Goal: Task Accomplishment & Management: Manage account settings

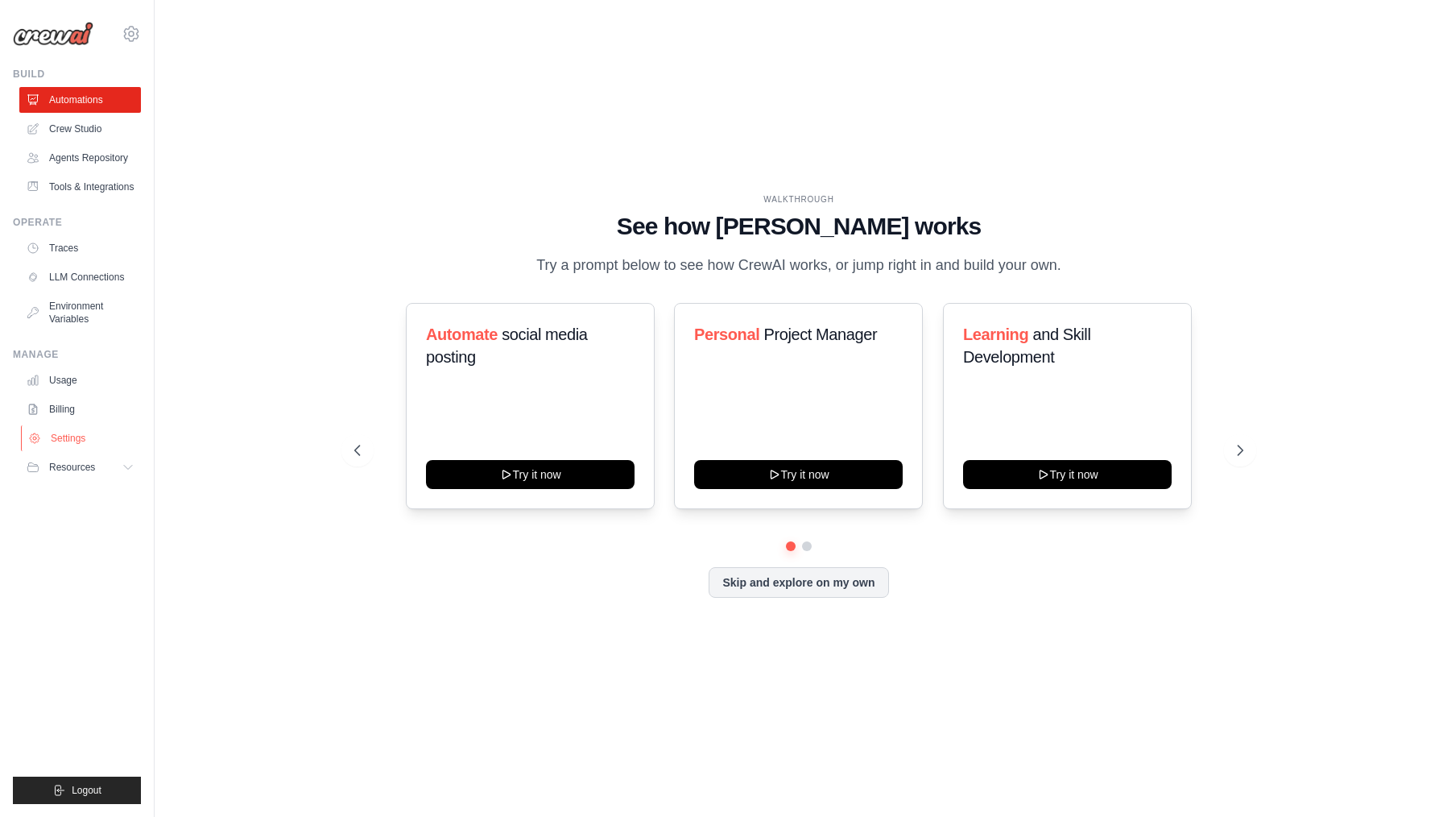
click at [85, 449] on link "Settings" at bounding box center [82, 438] width 122 height 26
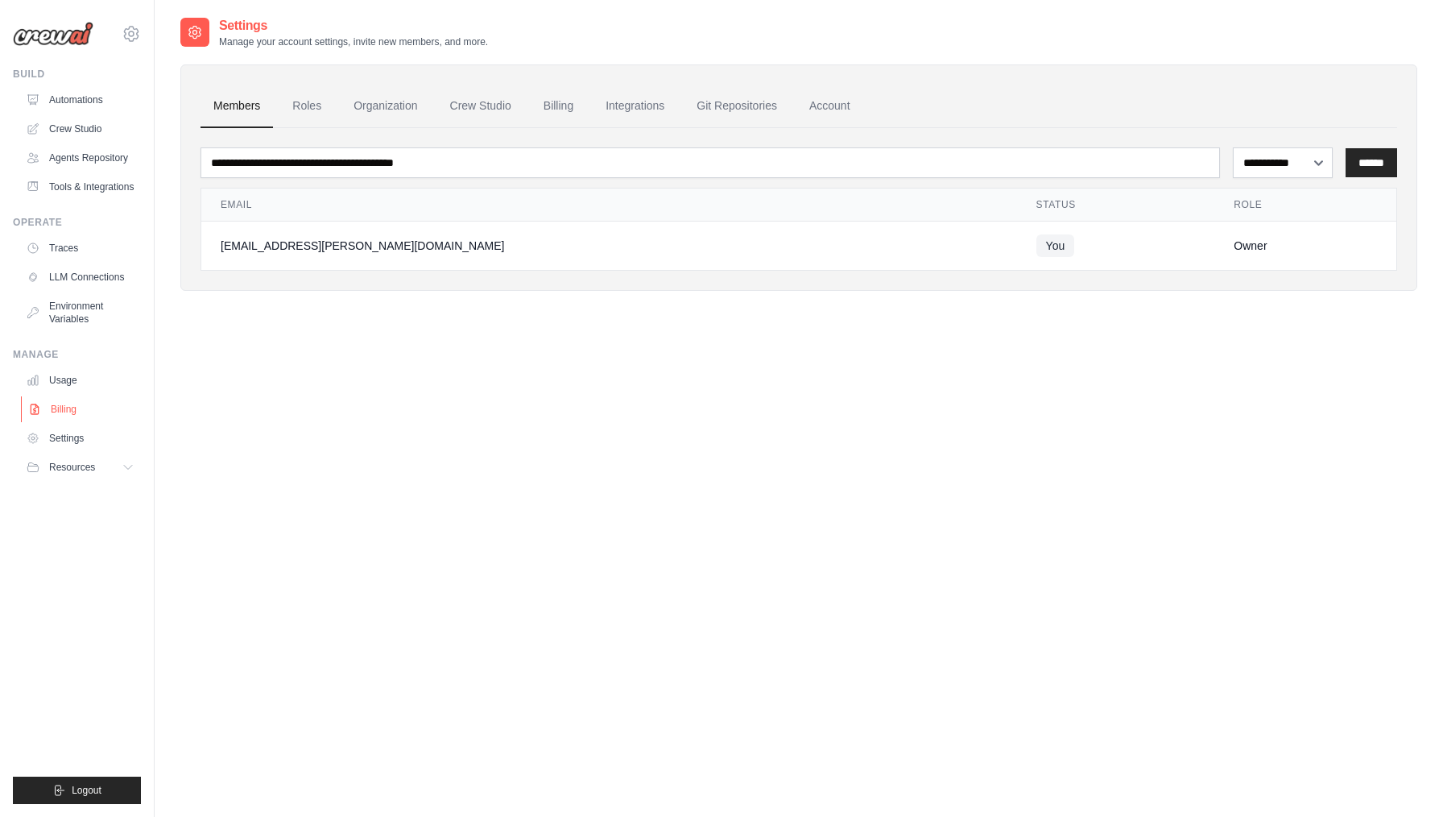
click at [60, 415] on link "Billing" at bounding box center [82, 409] width 122 height 26
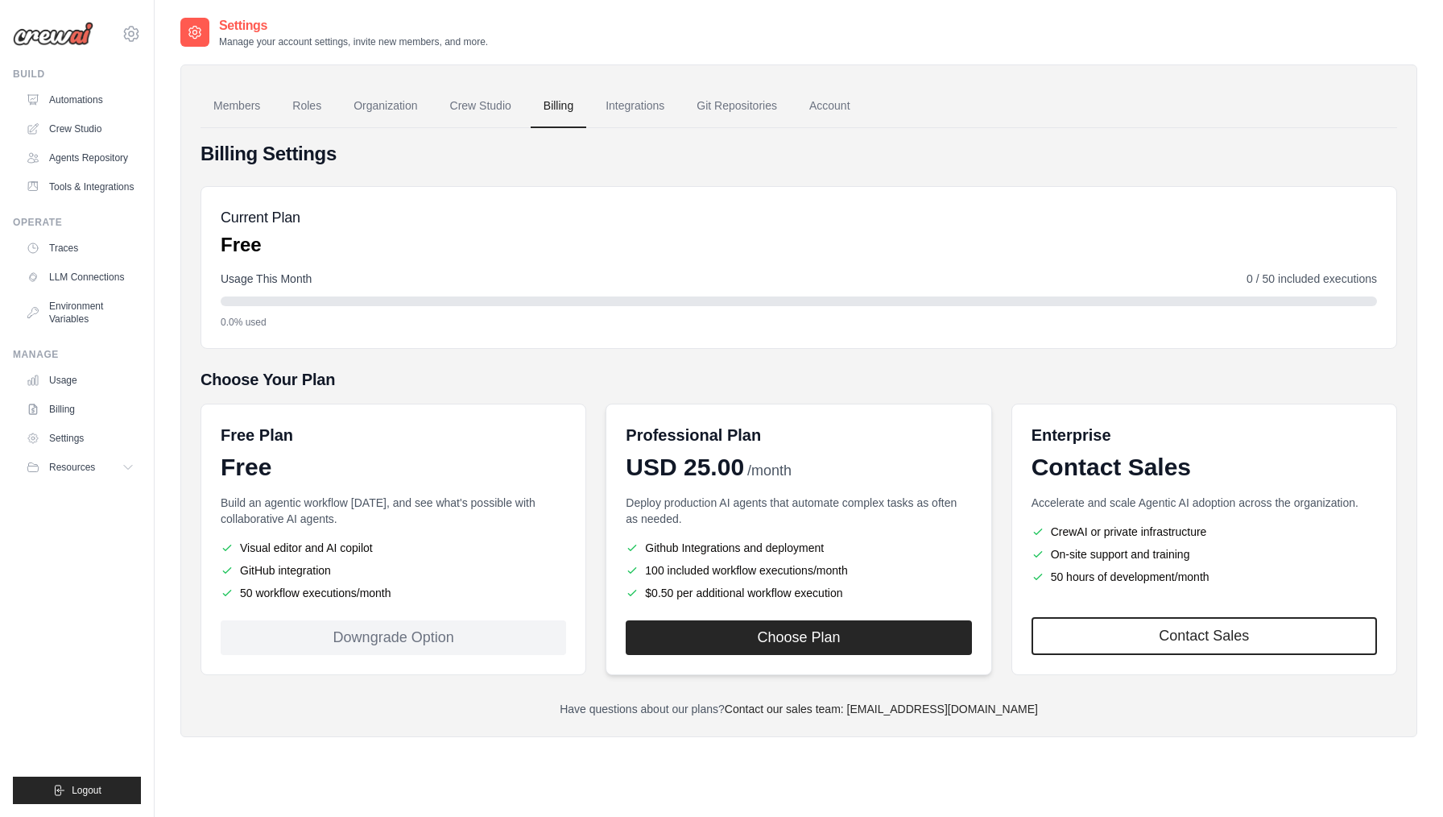
scroll to position [32, 0]
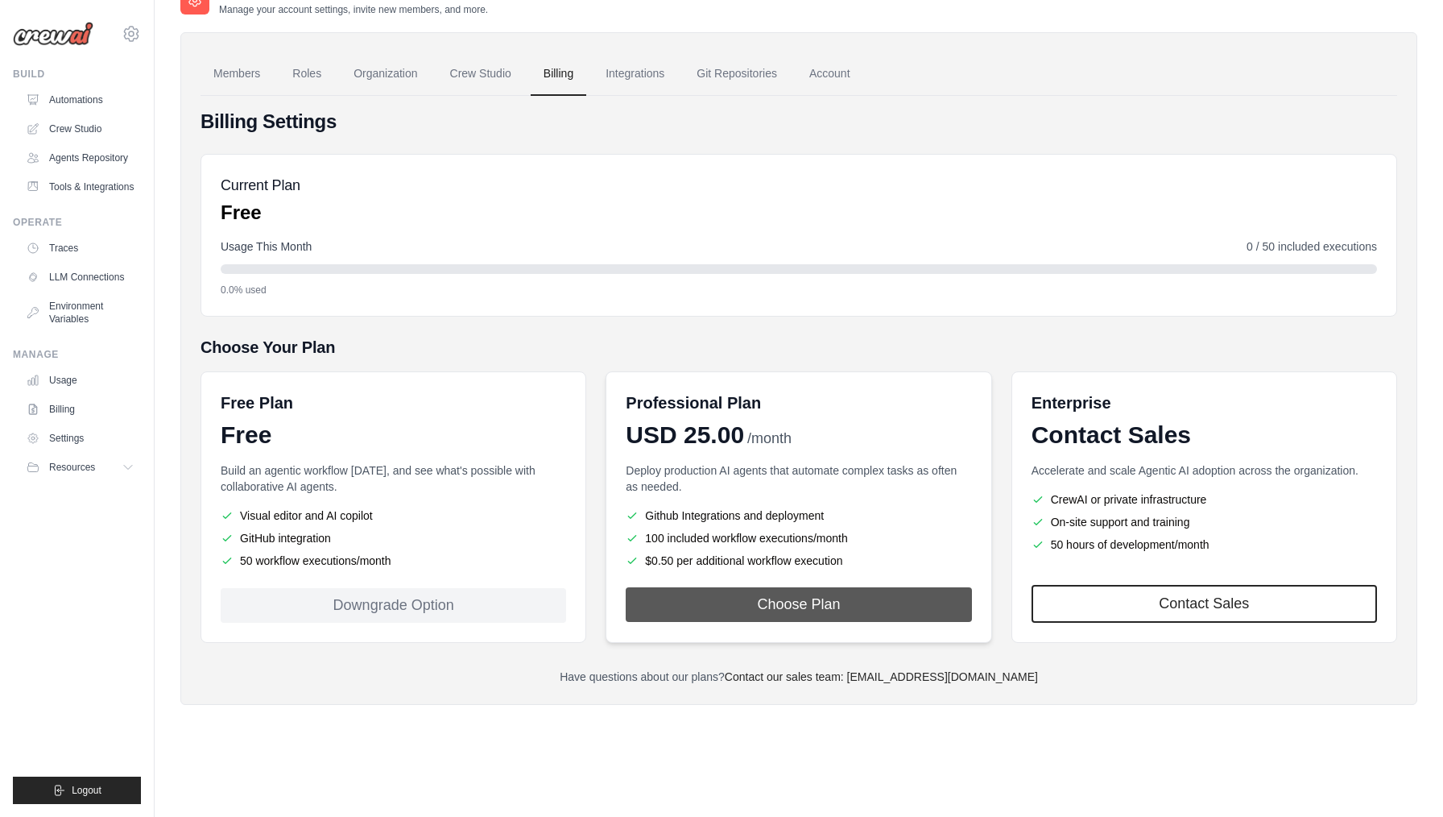
click at [821, 615] on button "Choose Plan" at bounding box center [799, 604] width 346 height 35
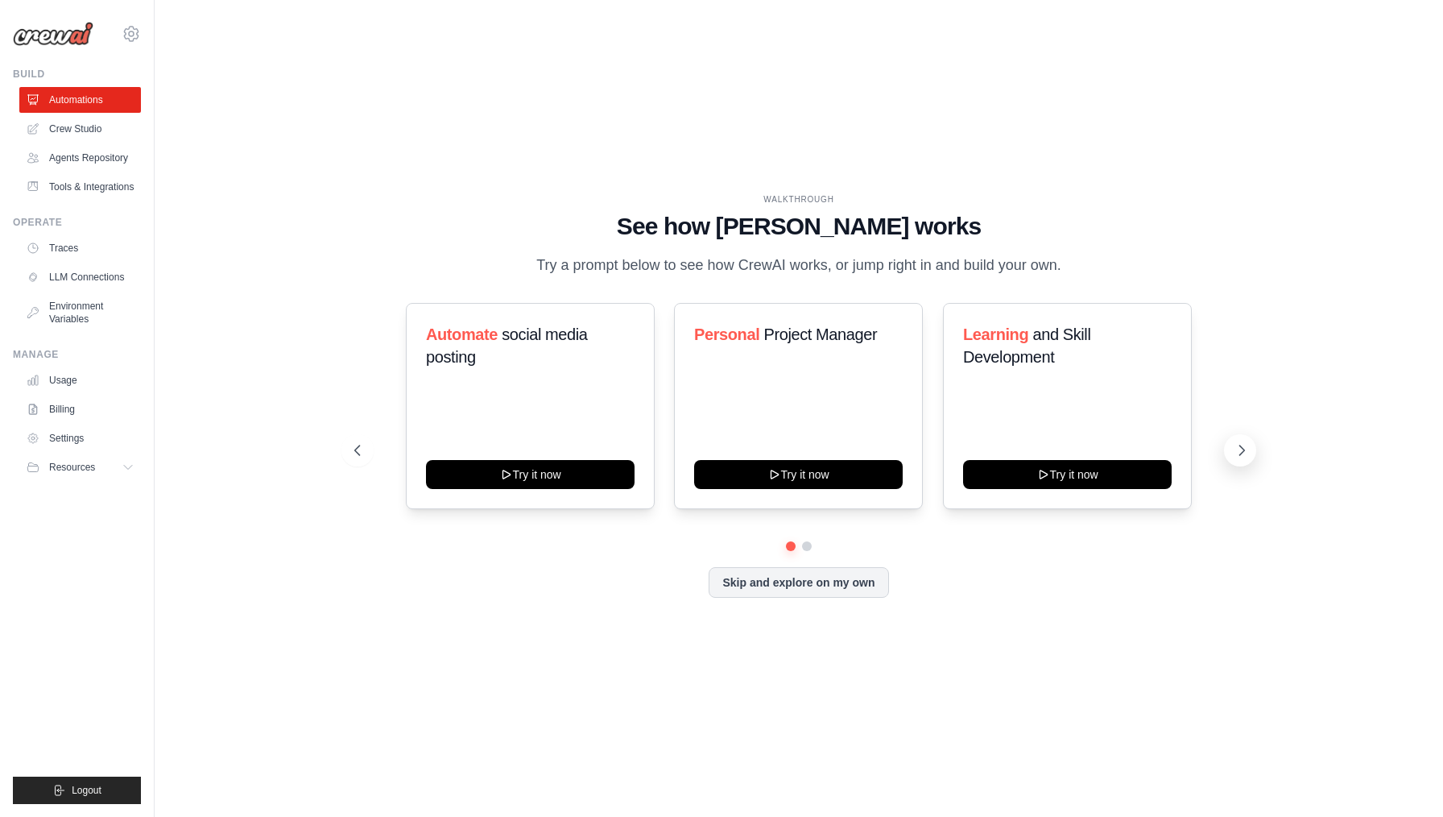
click at [1240, 455] on icon at bounding box center [1242, 450] width 5 height 10
click at [76, 120] on link "Crew Studio" at bounding box center [82, 129] width 122 height 26
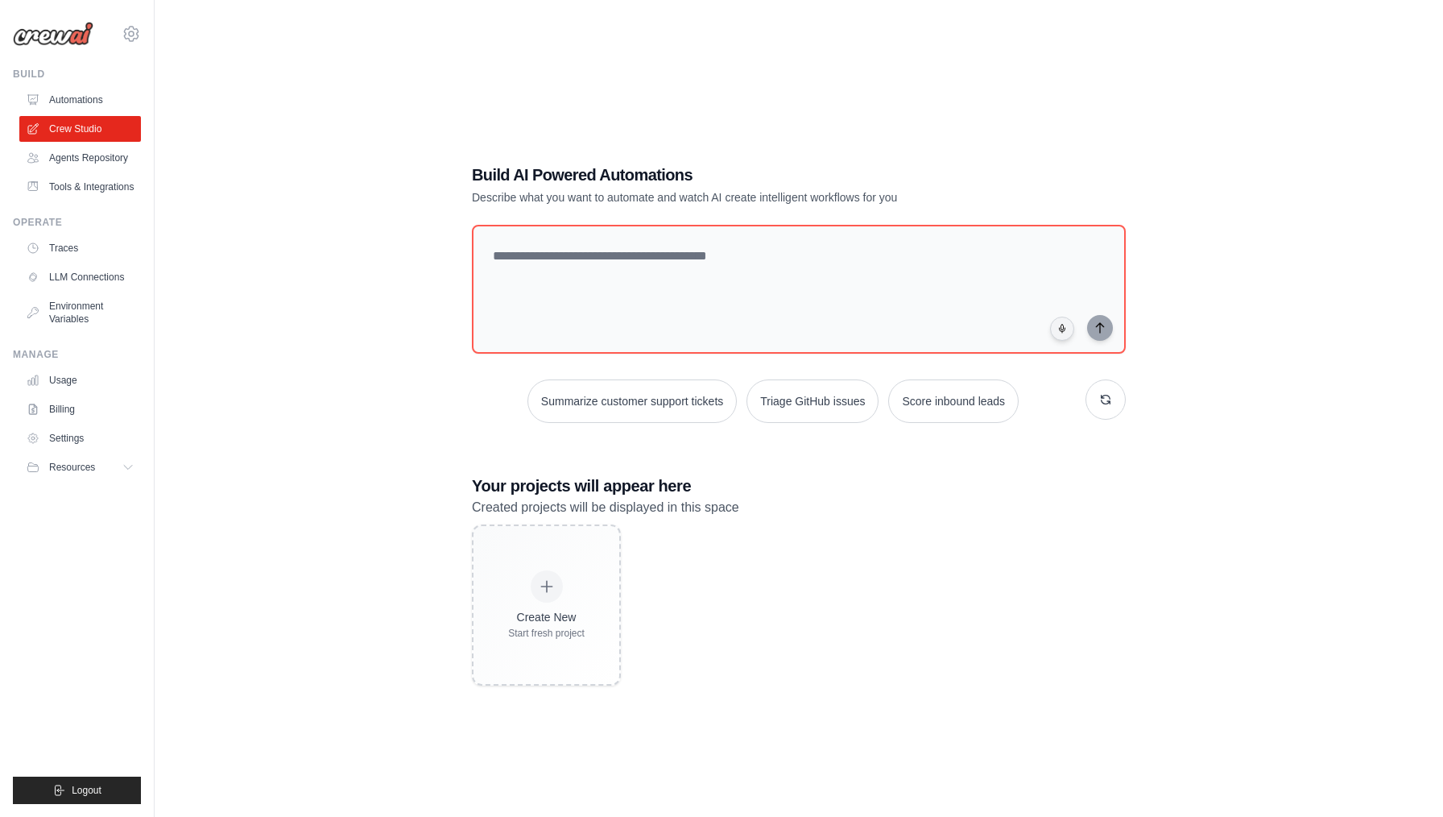
click at [82, 144] on ul "Automations Crew Studio Agents Repository Tools & Integrations" at bounding box center [80, 143] width 122 height 113
click at [82, 154] on link "Agents Repository" at bounding box center [82, 158] width 122 height 26
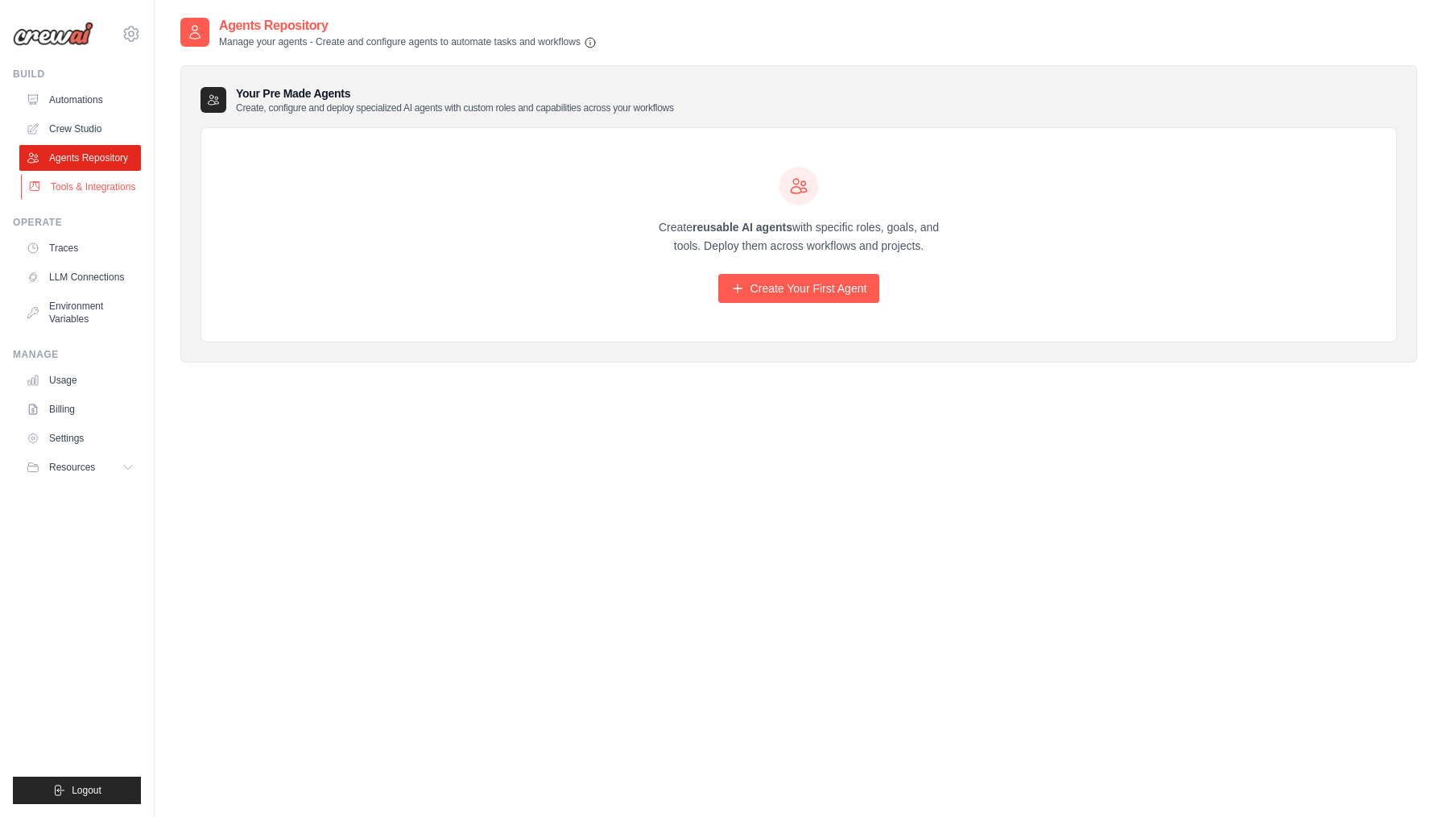
click at [59, 185] on link "Tools & Integrations" at bounding box center [82, 187] width 122 height 26
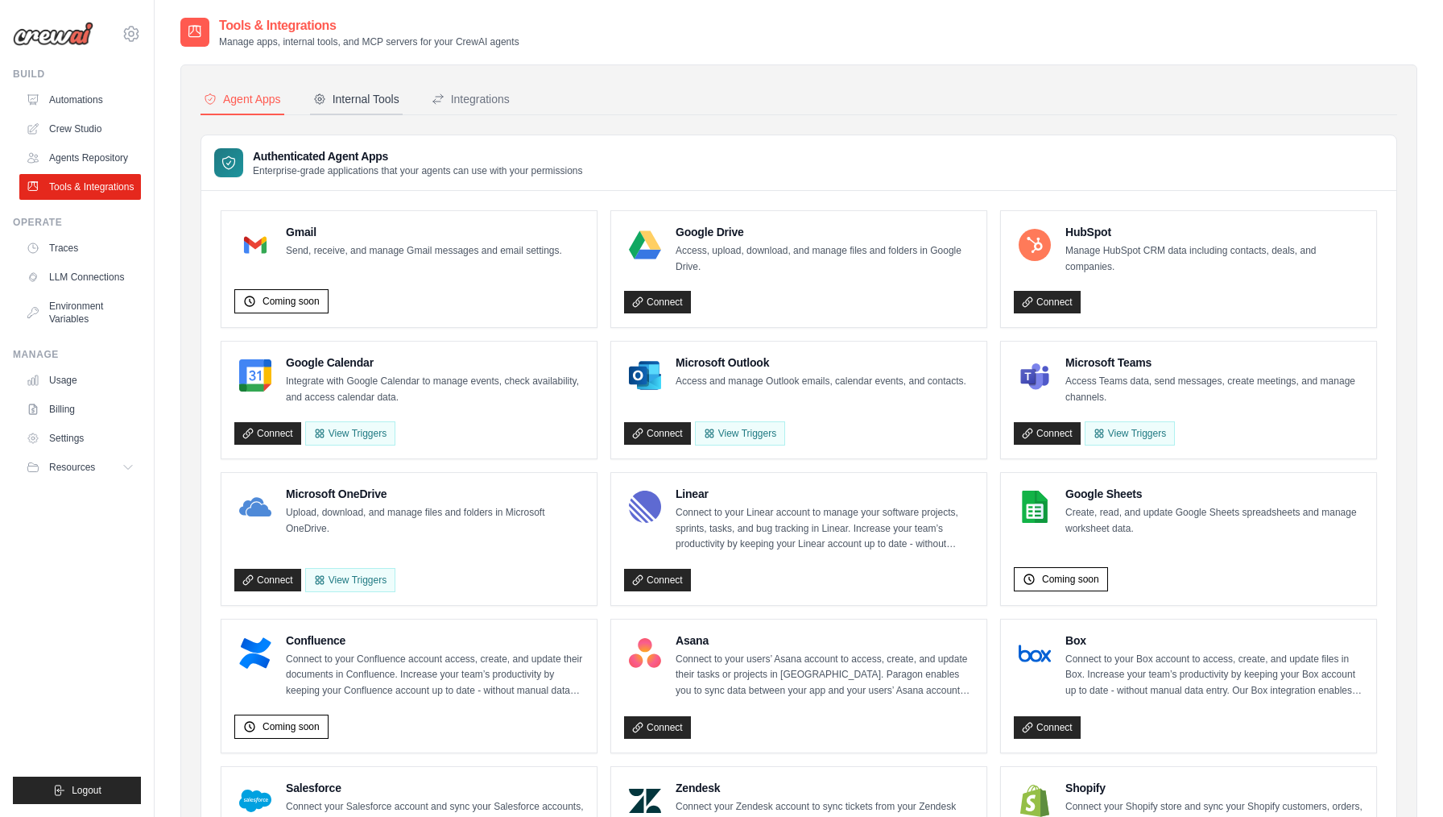
click at [361, 100] on div "Internal Tools" at bounding box center [356, 99] width 86 height 16
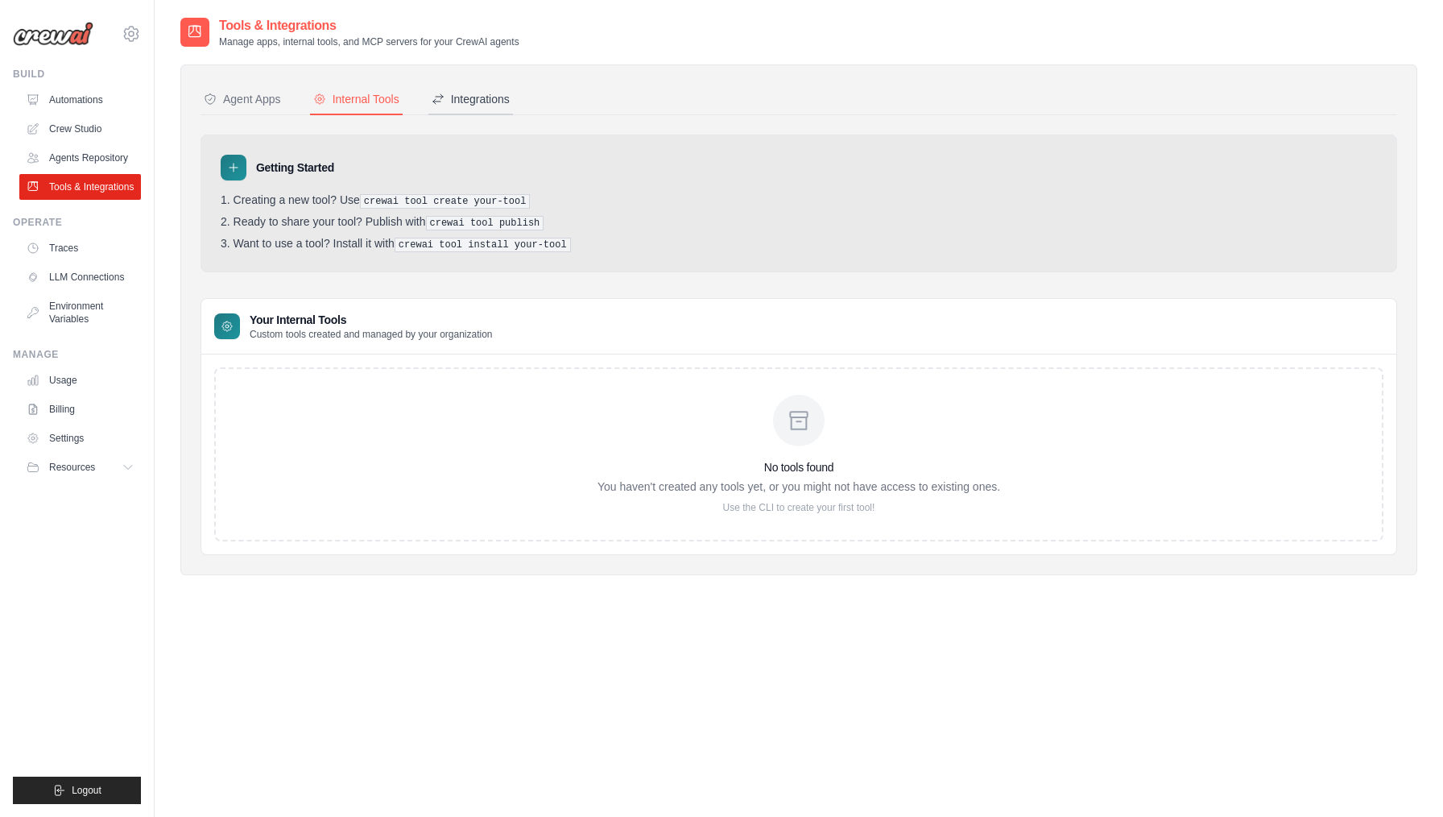
click at [498, 86] on button "Integrations" at bounding box center [470, 100] width 85 height 31
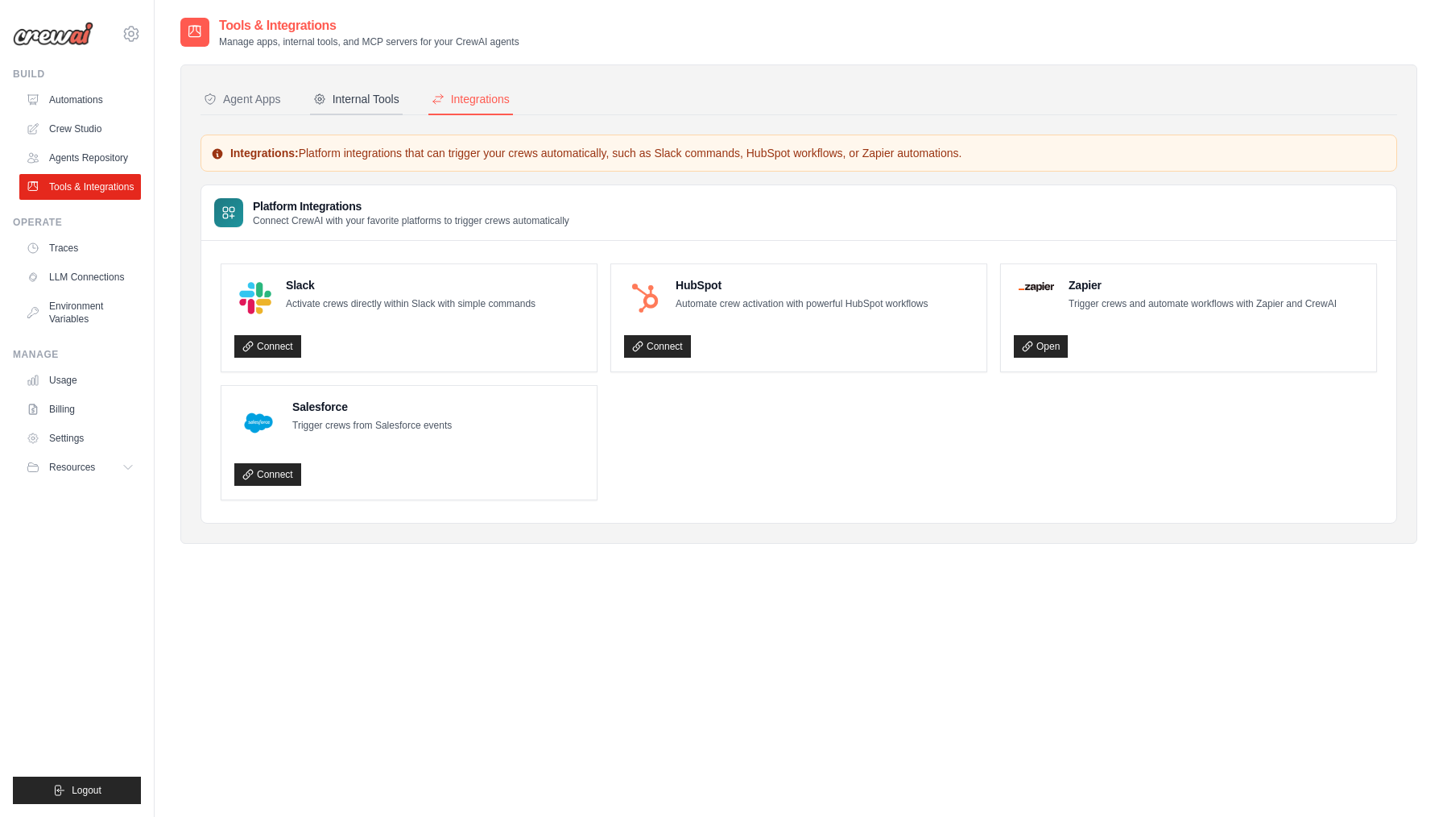
click at [403, 89] on button "Internal Tools" at bounding box center [356, 100] width 93 height 31
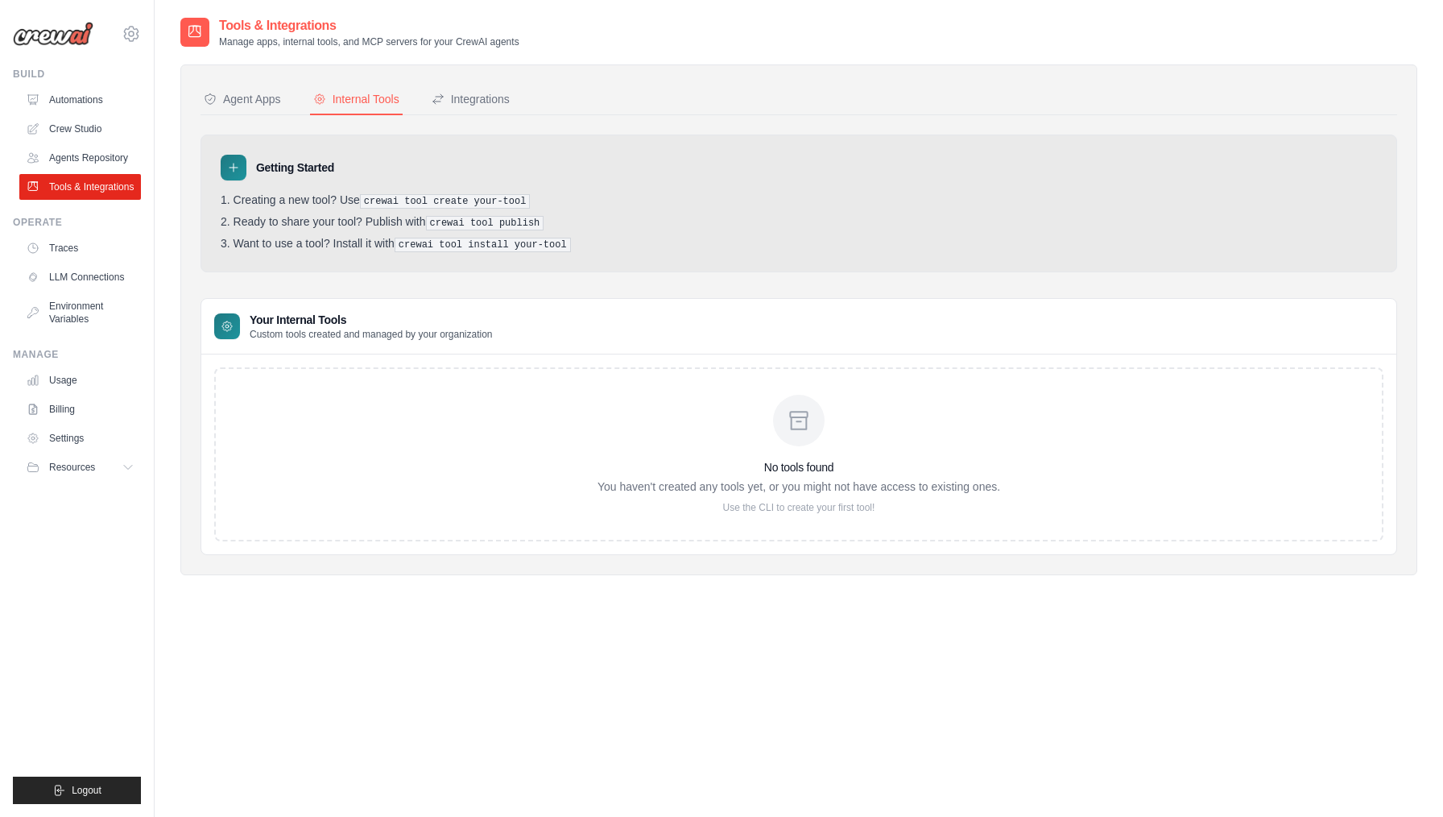
click at [290, 106] on nav "Agent Apps Internal Tools Integrations" at bounding box center [799, 100] width 1197 height 31
click at [252, 101] on div "Agent Apps" at bounding box center [242, 99] width 77 height 16
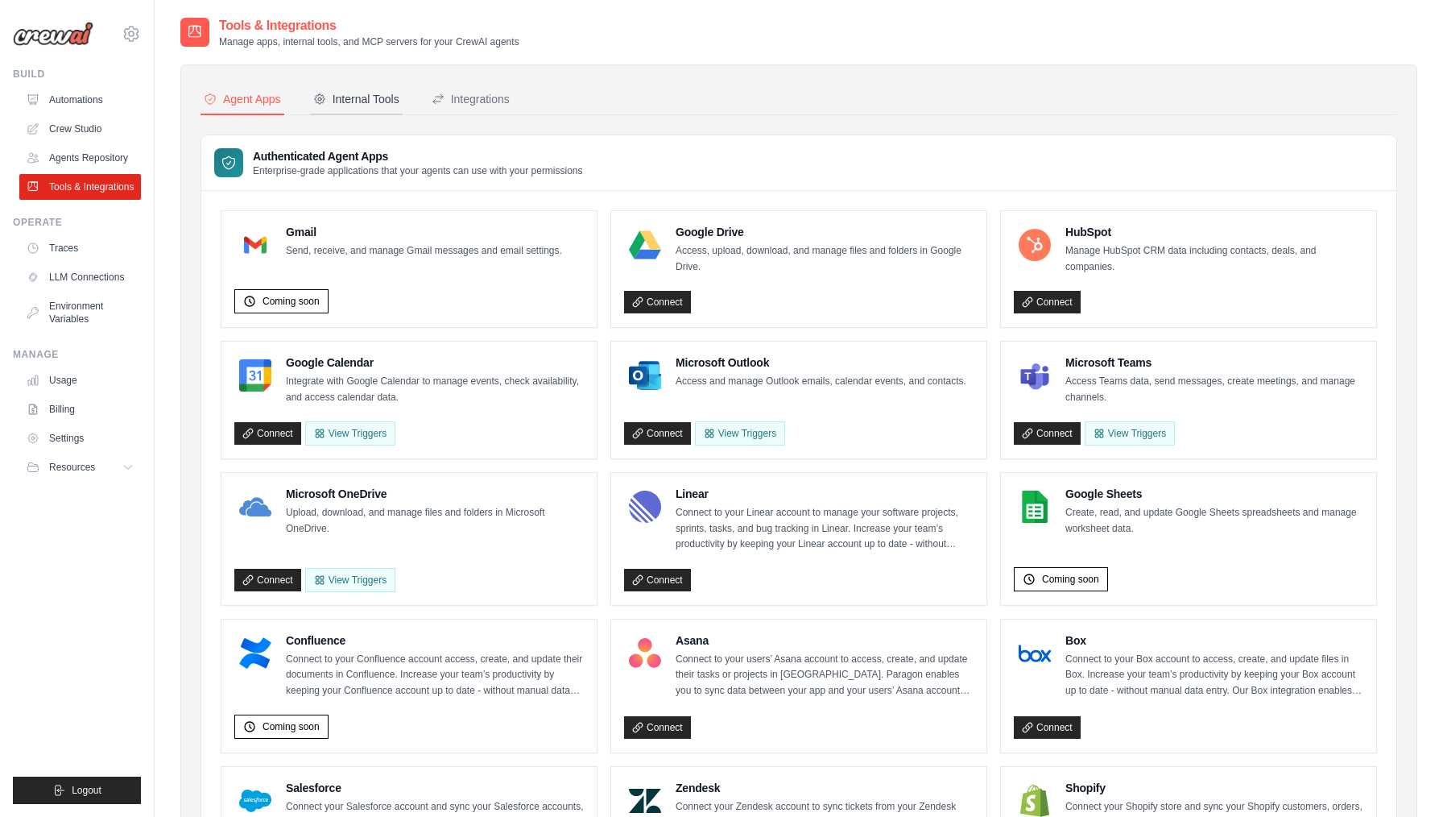
click at [326, 96] on icon at bounding box center [319, 99] width 13 height 13
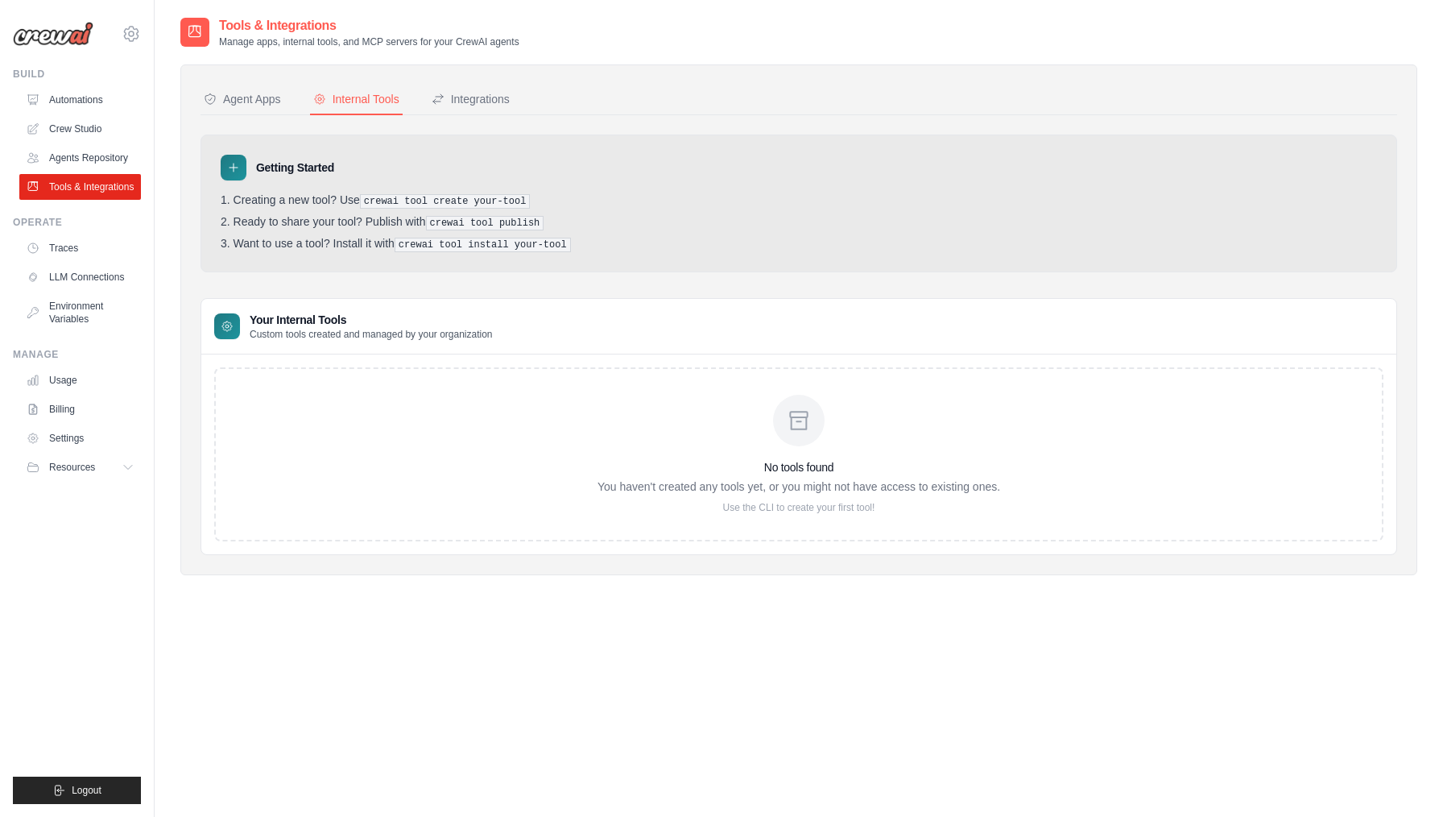
click at [326, 96] on icon at bounding box center [319, 99] width 13 height 13
click at [300, 93] on nav "Agent Apps Internal Tools Integrations" at bounding box center [799, 100] width 1197 height 31
click at [271, 97] on div "Agent Apps" at bounding box center [242, 99] width 77 height 16
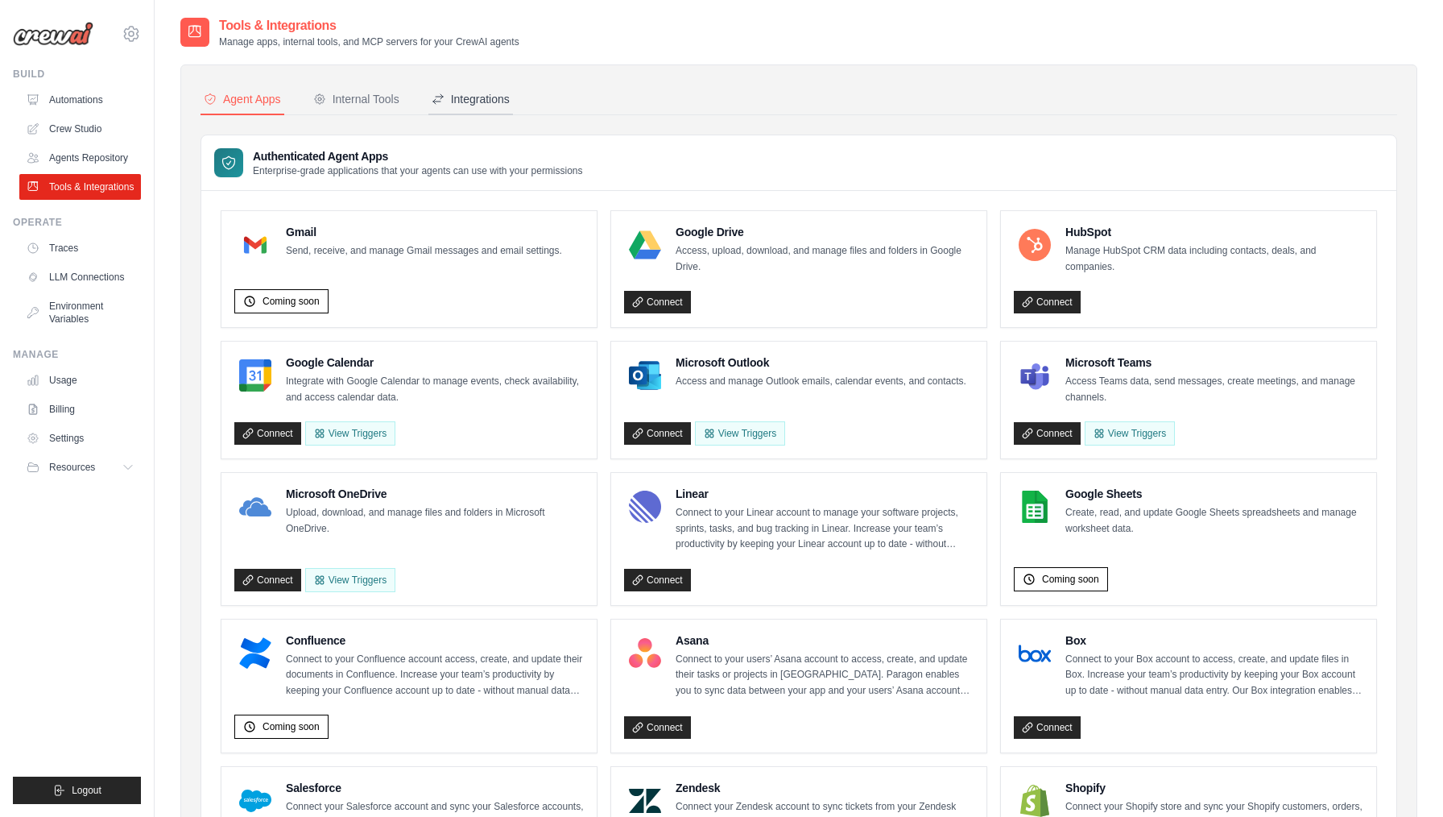
click at [487, 104] on div "Integrations" at bounding box center [471, 99] width 78 height 16
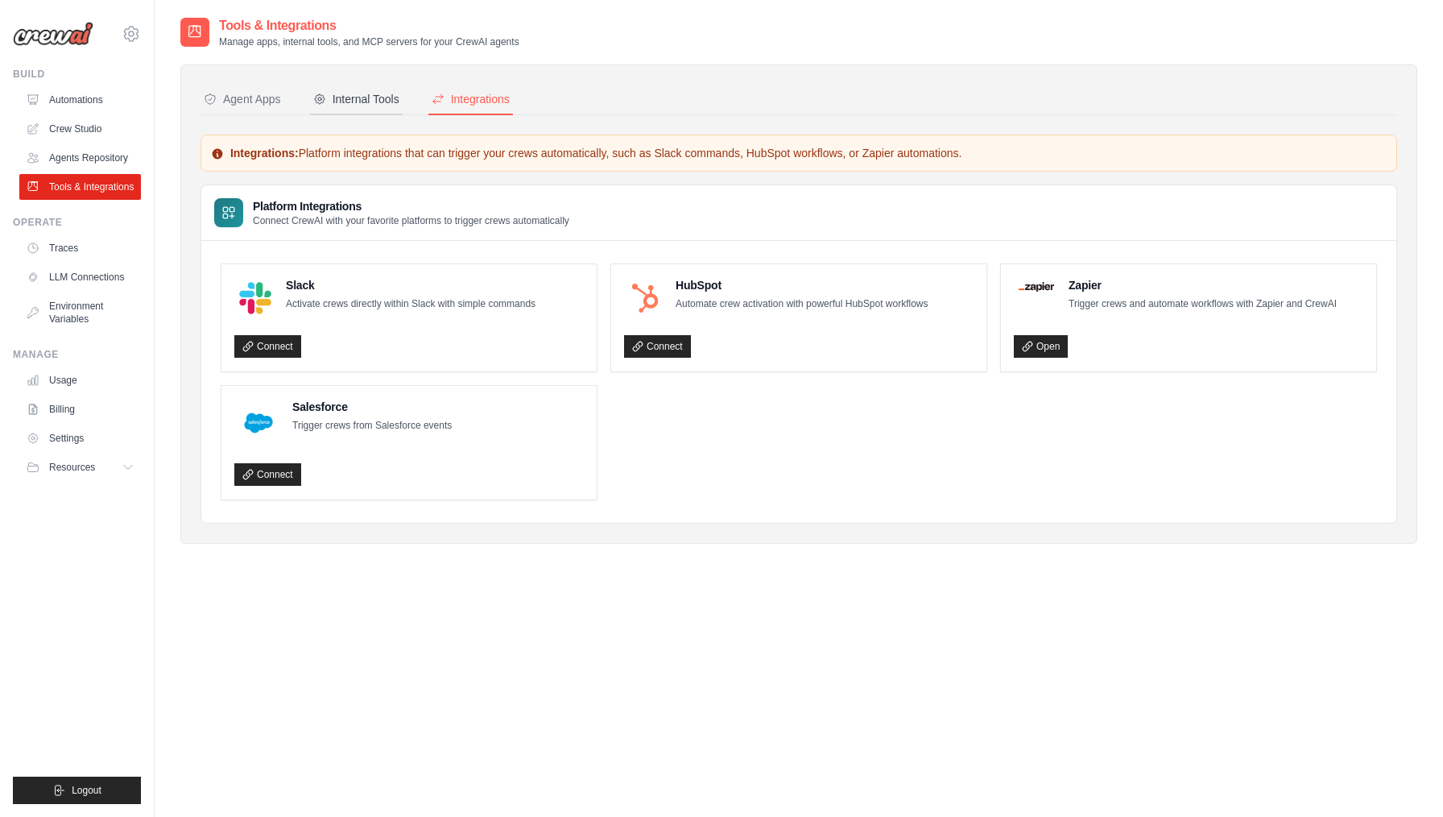
click at [341, 98] on div "Internal Tools" at bounding box center [356, 99] width 86 height 16
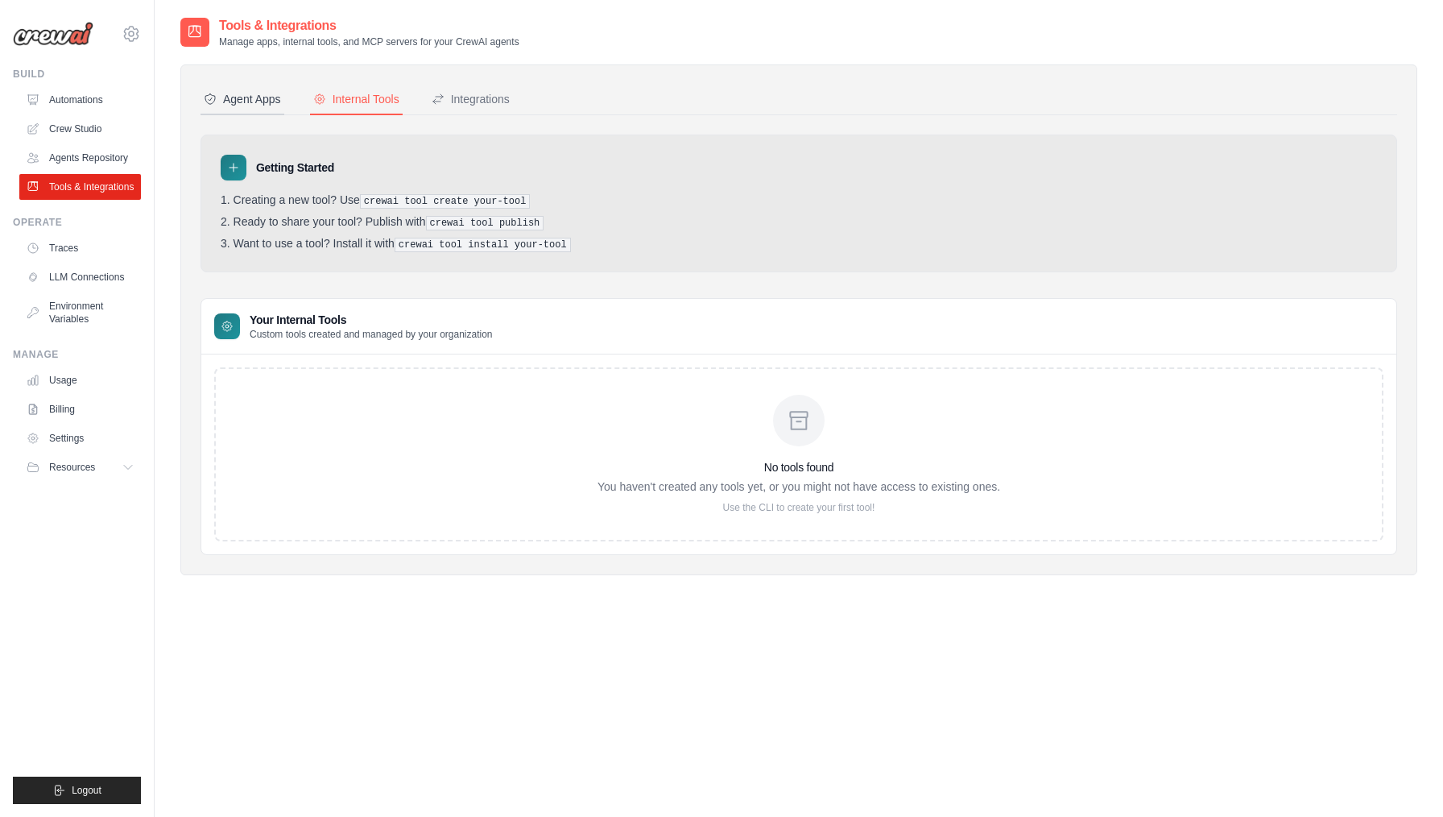
click at [279, 98] on div "Agent Apps" at bounding box center [242, 99] width 77 height 16
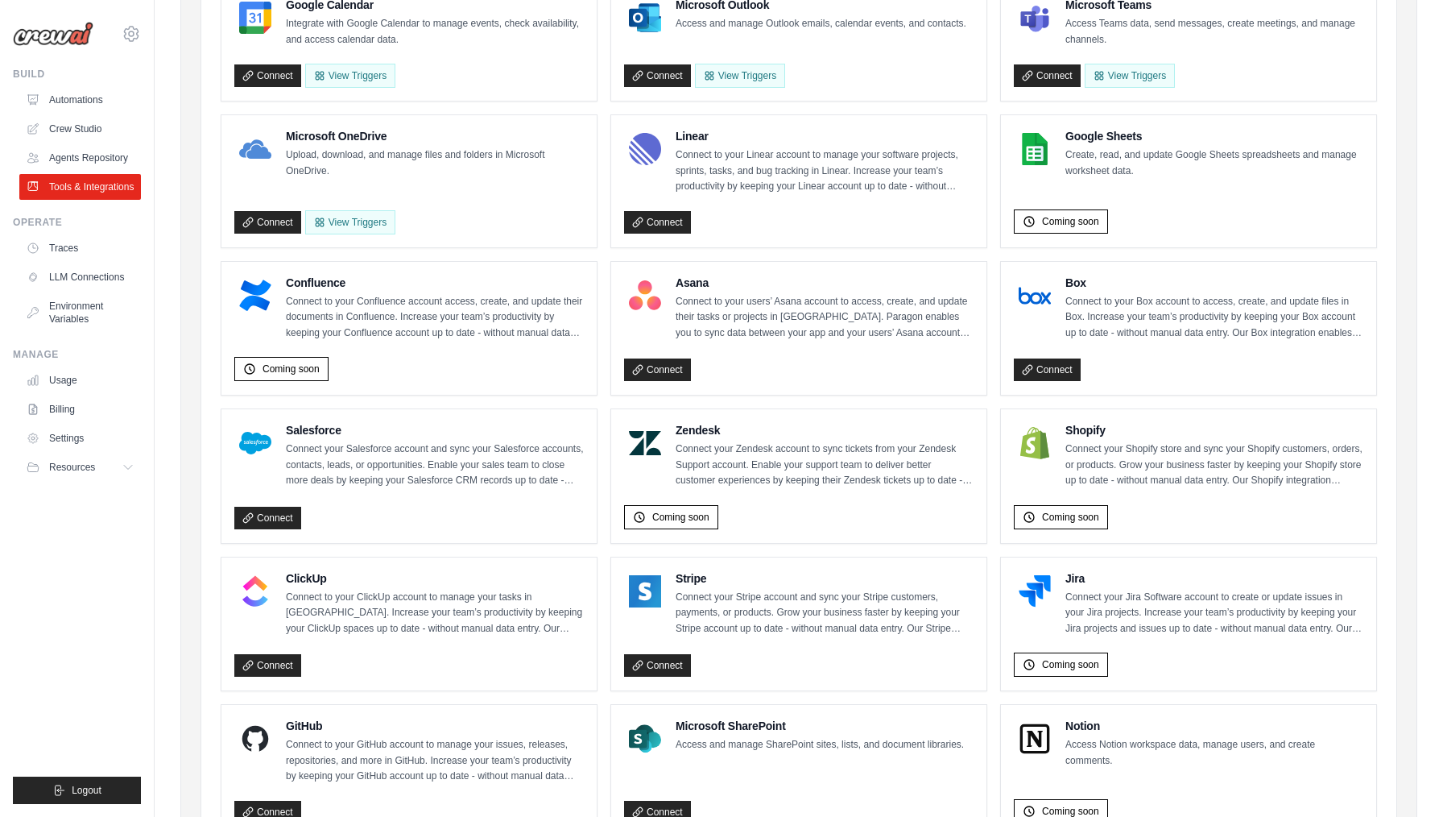
scroll to position [732, 0]
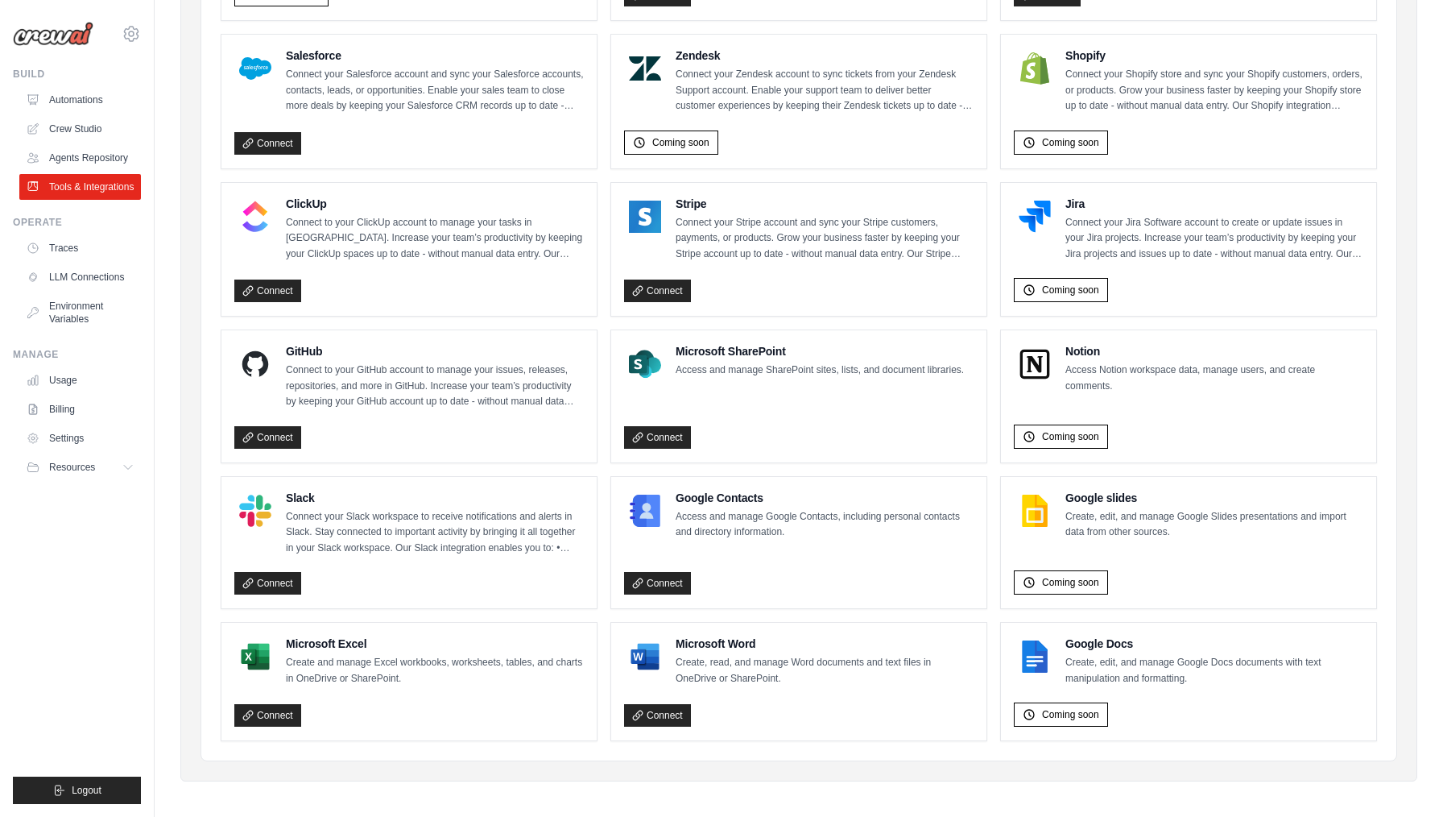
click at [664, 247] on div "Stripe Connect your Stripe account and sync your Stripe customers, payments, or…" at bounding box center [799, 229] width 350 height 67
click at [662, 273] on div "Connect" at bounding box center [799, 288] width 350 height 30
click at [661, 279] on link "Connect" at bounding box center [657, 290] width 67 height 23
